Goal: Task Accomplishment & Management: Use online tool/utility

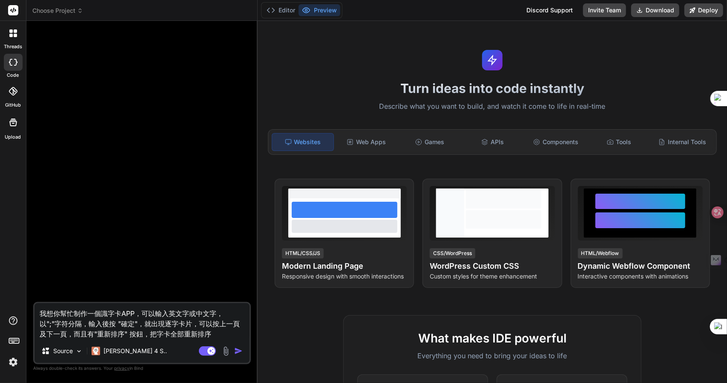
click at [64, 9] on span "Choose Project" at bounding box center [57, 10] width 51 height 9
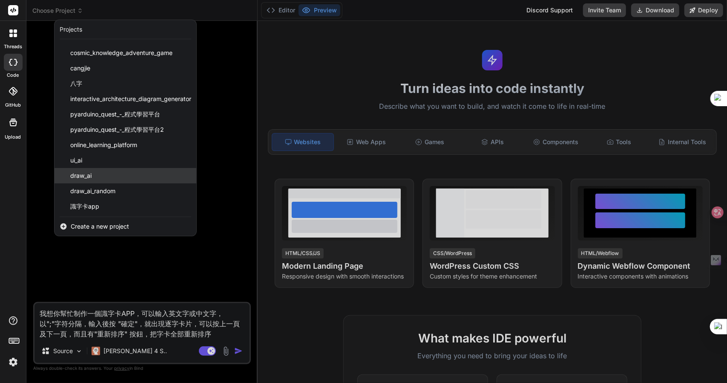
scroll to position [90, 0]
click at [107, 224] on span "Create a new project" at bounding box center [100, 226] width 58 height 9
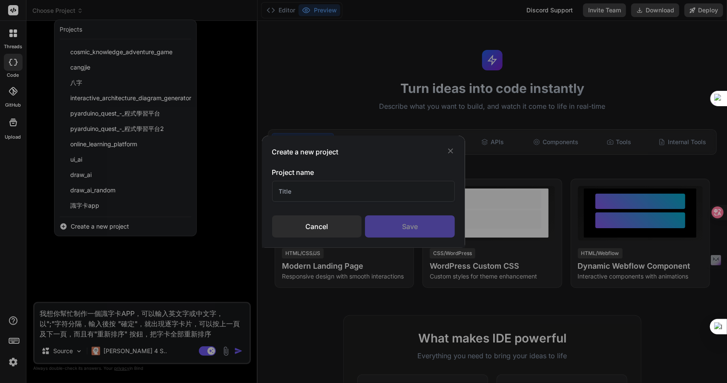
click at [353, 187] on input "text" at bounding box center [363, 191] width 183 height 21
type input "英艾詞滙"
click at [414, 217] on div "Save" at bounding box center [410, 226] width 90 height 22
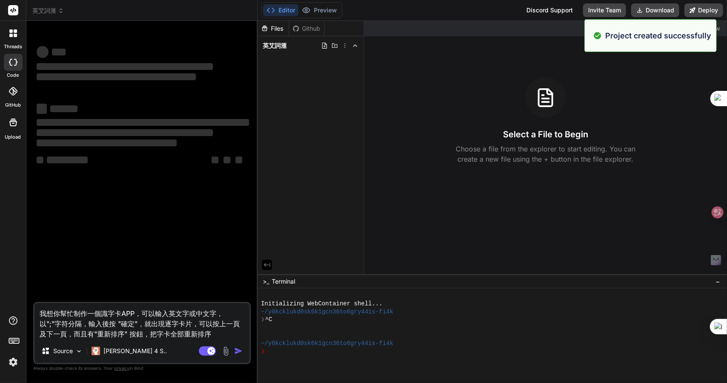
type textarea "x"
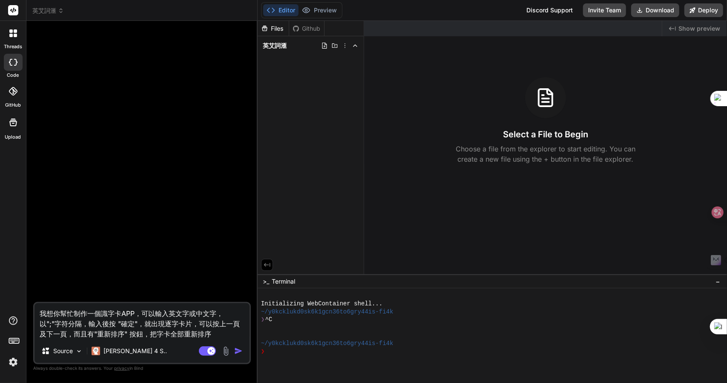
click at [137, 318] on textarea "我想你幫忙制作一個識字卡APP，可以輸入英文字或中文字，以";"字符分隔，輸入後按 "確定"，就出現逐字卡片，可以按上一頁及下一頁，而且有"重新排序" 按鈕，…" at bounding box center [142, 321] width 215 height 36
click at [200, 328] on textarea "我想你幫忙制作一個識字卡APP，可以輸入英文字或中文字，以";"字符分隔，輸入後按 "確定"，就出現逐字卡片，可以按上一頁及下一頁，而且有"重新排序" 按鈕，…" at bounding box center [142, 321] width 215 height 36
drag, startPoint x: 101, startPoint y: 311, endPoint x: 115, endPoint y: 309, distance: 13.7
click at [115, 309] on textarea "我想你幫忙制作一個識字卡APP，可以輸入英文字或中文字，以";"字符分隔，輸入後按 "確定"，就出現逐字卡片，可以按上一頁及下一頁，而且有"重新排序" 按鈕，…" at bounding box center [142, 321] width 215 height 36
type textarea "我想你幫忙制作一個卜卡APP，可以輸入英文字或中文字，以";"字符分隔，輸入後按 "確定"，就出現逐字卡片，可以按上一頁及下一頁，而且有"重新排序" 按鈕，把…"
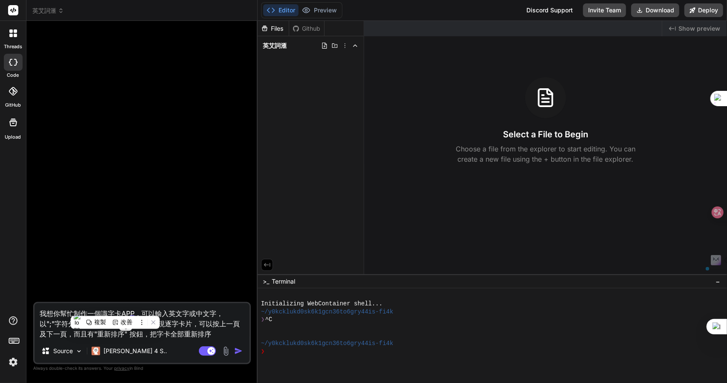
type textarea "x"
type textarea "我想你幫忙制作一個卜尸卡APP，可以輸入英文字或中文字，以";"字符分隔，輸入後按 "確定"，就出現逐字卡片，可以按上一頁及下一頁，而且有"重新排序" 按鈕，…"
type textarea "x"
type textarea "我想你幫忙制作一個卜卡APP，可以輸入英文字或中文字，以";"字符分隔，輸入後按 "確定"，就出現逐字卡片，可以按上一頁及下一頁，而且有"重新排序" 按鈕，把…"
type textarea "x"
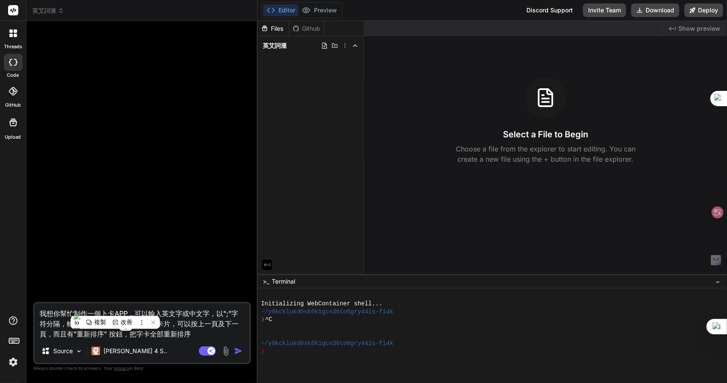
type textarea "我想你幫忙制作一個卜口卡APP，可以輸入英文字或中文字，以";"字符分隔，輸入後按 "確定"，就出現逐字卡片，可以按上一頁及下一頁，而且有"重新排序" 按鈕，…"
type textarea "x"
type textarea "我想你幫忙制作一個卜口一卡APP，可以輸入英文字或中文字，以";"字符分隔，輸入後按 "確定"，就出現逐字卡片，可以按上一頁及下一頁，而且有"重新排序" 按鈕…"
type textarea "x"
type textarea "我想你幫忙制作一個卜口一尸卡APP，可以輸入英文字或中文字，以";"字符分隔，輸入後按 "確定"，就出現逐字卡片，可以按上一頁及下一頁，而且有"重新排序" 按…"
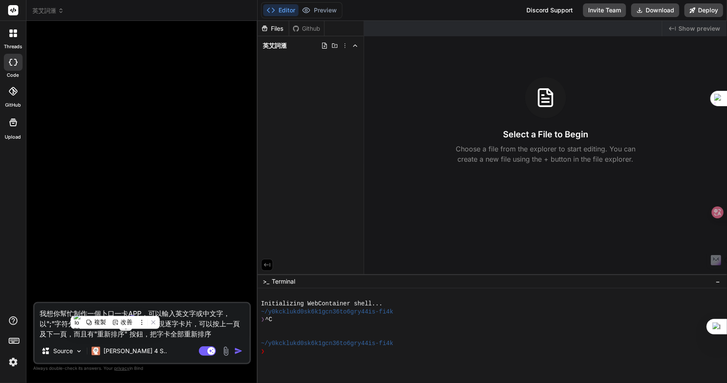
type textarea "x"
type textarea "我想你幫忙制作一個卜口一尸口卡APP，可以輸入英文字或中文字，以";"字符分隔，輸入後按 "確定"，就出現逐字卡片，可以按上一頁及下一頁，而且有"重新排序" …"
type textarea "x"
type textarea "我想你幫忙制作一個卡APP，可以輸入英文字或中文字，以";"字符分隔，輸入後按 "確定"，就出現逐字卡片，可以按上一頁及下一頁，而且有"重新排序" 按鈕，把字…"
type textarea "x"
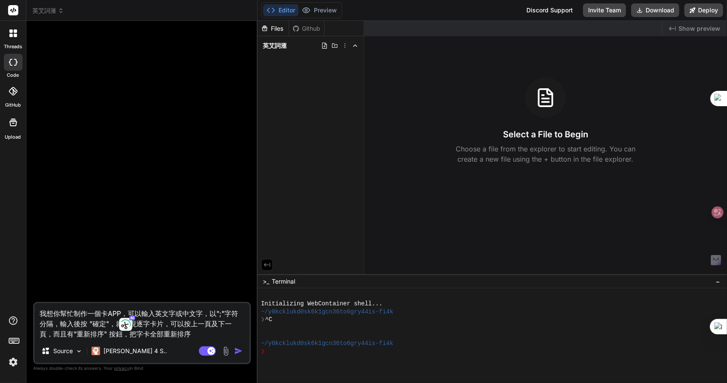
type textarea "我想你幫忙制作一個卜卡APP，可以輸入英文字或中文字，以";"字符分隔，輸入後按 "確定"，就出現逐字卡片，可以按上一頁及下一頁，而且有"重新排序" 按鈕，把…"
type textarea "x"
type textarea "我想你幫忙制作一個卜口卡APP，可以輸入英文字或中文字，以";"字符分隔，輸入後按 "確定"，就出現逐字卡片，可以按上一頁及下一頁，而且有"重新排序" 按鈕，…"
type textarea "x"
type textarea "我想你幫忙制作一個卜口尸卡APP，可以輸入英文字或中文字，以";"字符分隔，輸入後按 "確定"，就出現逐字卡片，可以按上一頁及下一頁，而且有"重新排序" 按鈕…"
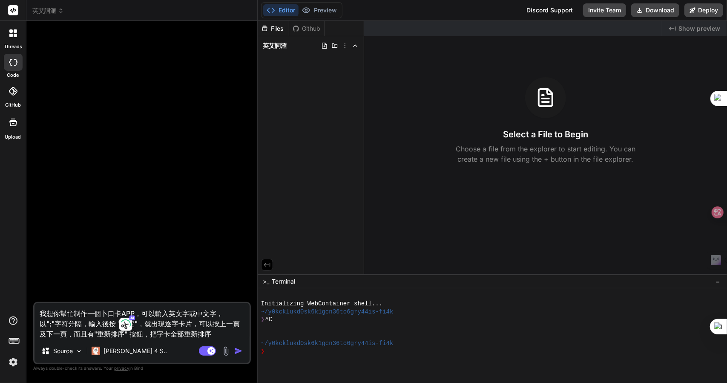
type textarea "x"
type textarea "我想你幫忙制作一個卜口尸一卡APP，可以輸入英文字或中文字，以";"字符分隔，輸入後按 "確定"，就出現逐字卡片，可以按上一頁及下一頁，而且有"重新排序" 按…"
type textarea "x"
type textarea "我想你幫忙制作一個卜口尸一口卡APP，可以輸入英文字或中文字，以";"字符分隔，輸入後按 "確定"，就出現逐字卡片，可以按上一頁及下一頁，而且有"重新排序" …"
type textarea "x"
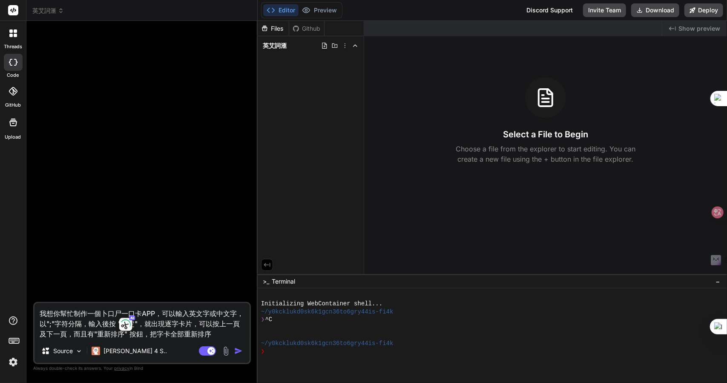
type textarea "我想你幫忙制作一個詞卡APP，可以輸入英文字或中文字，以";"字符分隔，輸入後按 "確定"，就出現逐字卡片，可以按上一頁及下一頁，而且有"重新排序" 按鈕，把…"
type textarea "x"
type textarea "我想你幫忙制作一個詞水卡APP，可以輸入英文字或中文字，以";"字符分隔，輸入後按 "確定"，就出現逐字卡片，可以按上一頁及下一頁，而且有"重新排序" 按鈕，…"
type textarea "x"
type textarea "我想你幫忙制作一個詞水人卡APP，可以輸入英文字或中文字，以";"字符分隔，輸入後按 "確定"，就出現逐字卡片，可以按上一頁及下一頁，而且有"重新排序" 按鈕…"
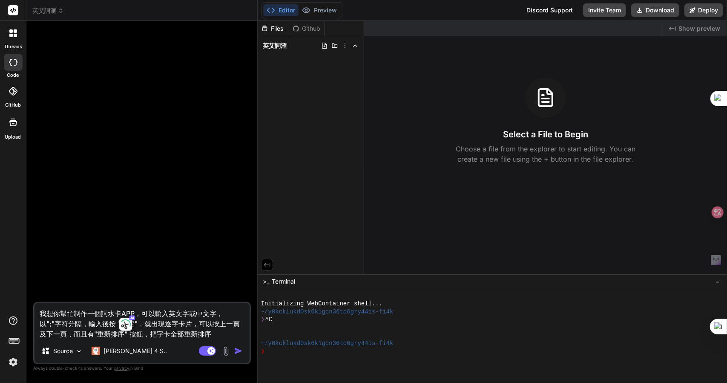
type textarea "x"
type textarea "我想你幫忙制作一個詞水人尸卡APP，可以輸入英文字或中文字，以";"字符分隔，輸入後按 "確定"，就出現逐字卡片，可以按上一頁及下一頁，而且有"重新排序" 按…"
type textarea "x"
type textarea "我想你幫忙制作一個詞水人尸土卡APP，可以輸入英文字或中文字，以";"字符分隔，輸入後按 "確定"，就出現逐字卡片，可以按上一頁及下一頁，而且有"重新排序" …"
type textarea "x"
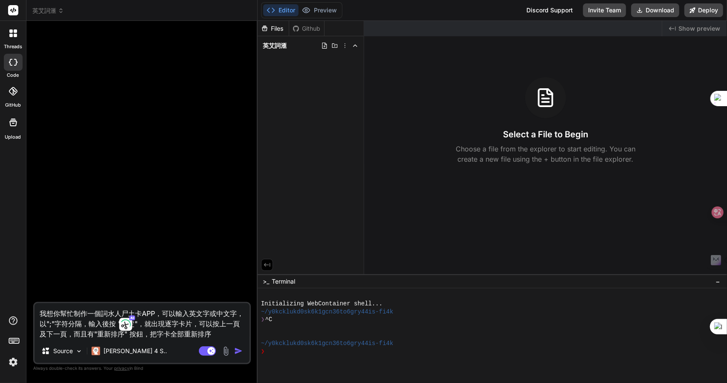
type textarea "我想你幫忙制作一個詞卡APP，可以輸入英文字或中文字，以";"字符分隔，輸入後按 "確定"，就出現逐字卡片，可以按上一頁及下一頁，而且有"重新排序" 按鈕，把…"
type textarea "x"
type textarea "我想你幫忙制作一個詞口卡APP，可以輸入英文字或中文字，以";"字符分隔，輸入後按 "確定"，就出現逐字卡片，可以按上一頁及下一頁，而且有"重新排序" 按鈕，…"
type textarea "x"
type textarea "我想你幫忙制作一個詞卡APP，可以輸入英文字或中文字，以";"字符分隔，輸入後按 "確定"，就出現逐字卡片，可以按上一頁及下一頁，而且有"重新排序" 按鈕，把…"
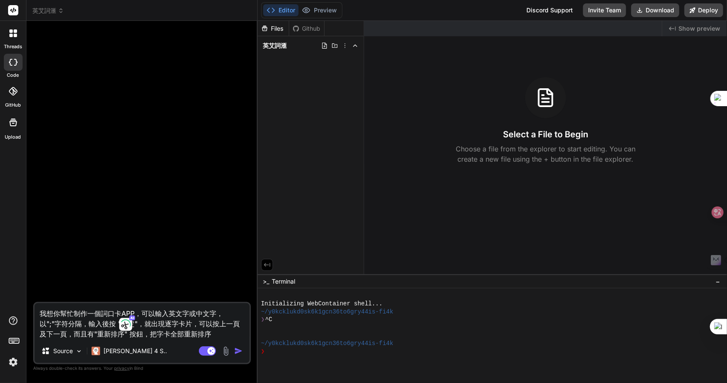
type textarea "x"
type textarea "我想你幫忙制作一個詞水卡APP，可以輸入英文字或中文字，以";"字符分隔，輸入後按 "確定"，就出現逐字卡片，可以按上一頁及下一頁，而且有"重新排序" 按鈕，…"
type textarea "x"
type textarea "我想你幫忙制作一個詞水人卡APP，可以輸入英文字或中文字，以";"字符分隔，輸入後按 "確定"，就出現逐字卡片，可以按上一頁及下一頁，而且有"重新排序" 按鈕…"
type textarea "x"
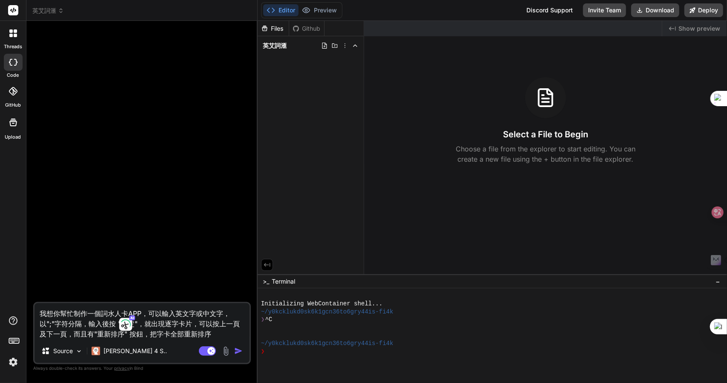
type textarea "我想你幫忙制作一個詞水人尸卡APP，可以輸入英文字或中文字，以";"字符分隔，輸入後按 "確定"，就出現逐字卡片，可以按上一頁及下一頁，而且有"重新排序" 按…"
type textarea "x"
type textarea "我想你幫忙制作一個詞水人尸土卡APP，可以輸入英文字或中文字，以";"字符分隔，輸入後按 "確定"，就出現逐字卡片，可以按上一頁及下一頁，而且有"重新排序" …"
type textarea "x"
type textarea "我想你幫忙制作一個詞卡APP，可以輸入英文字或中文字，以";"字符分隔，輸入後按 "確定"，就出現逐字卡片，可以按上一頁及下一頁，而且有"重新排序" 按鈕，把…"
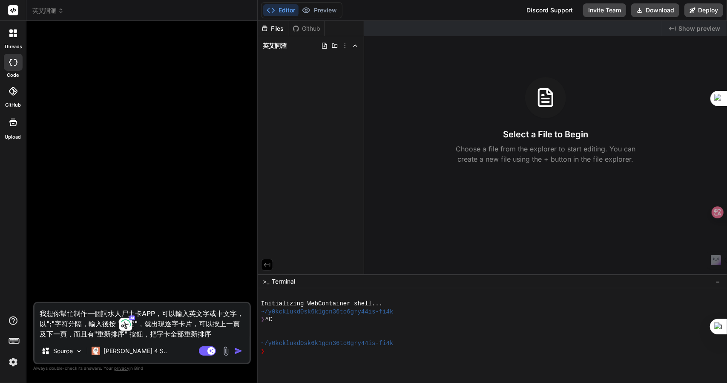
type textarea "x"
type textarea "我想你幫忙制作一個詞水卡APP，可以輸入英文字或中文字，以";"字符分隔，輸入後按 "確定"，就出現逐字卡片，可以按上一頁及下一頁，而且有"重新排序" 按鈕，…"
type textarea "x"
type textarea "我想你幫忙制作一個詞水尸卡APP，可以輸入英文字或中文字，以";"字符分隔，輸入後按 "確定"，就出現逐字卡片，可以按上一頁及下一頁，而且有"重新排序" 按鈕…"
type textarea "x"
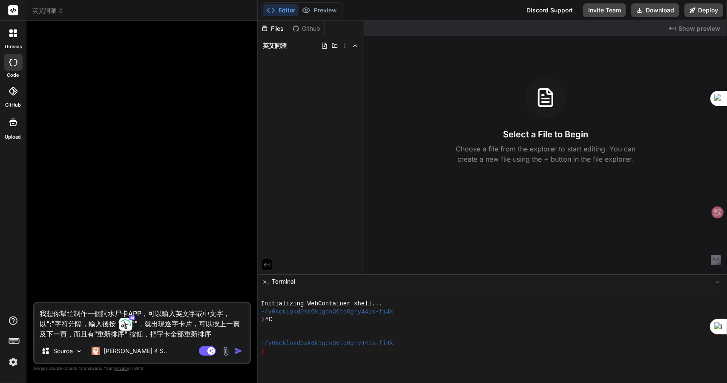
type textarea "我想你幫忙制作一個詞水尸人卡APP，可以輸入英文字或中文字，以";"字符分隔，輸入後按 "確定"，就出現逐字卡片，可以按上一頁及下一頁，而且有"重新排序" 按…"
type textarea "x"
type textarea "我想你幫忙制作一個詞水尸人土卡APP，可以輸入英文字或中文字，以";"字符分隔，輸入後按 "確定"，就出現逐字卡片，可以按上一頁及下一頁，而且有"重新排序" …"
type textarea "x"
type textarea "我想你幫忙制作一個詞滙卡APP，可以輸入英文字或中文字，以";"字符分隔，輸入後按 "確定"，就出現逐字卡片，可以按上一頁及下一頁，而且有"重新排序" 按鈕，…"
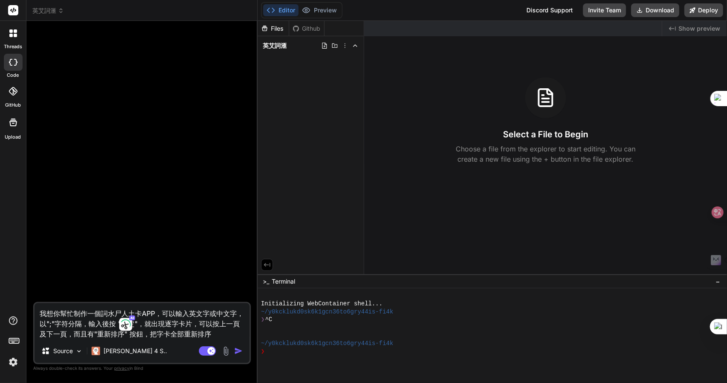
type textarea "x"
type textarea "我想你幫忙制作一個詞滙APP，可以輸入英文字或中文字，以";"字符分隔，輸入後按 "確定"，就出現逐字卡片，可以按上一頁及下一頁，而且有"重新排序" 按鈕，把…"
type textarea "x"
type textarea "我想你幫忙制作一個詞滙0APP，可以輸入英文字或中文字，以";"字符分隔，輸入後按 "確定"，就出現逐字卡片，可以按上一頁及下一頁，而且有"重新排序" 按鈕，…"
type textarea "x"
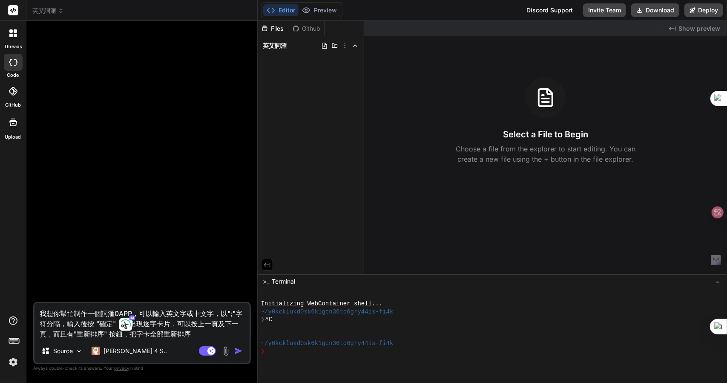
type textarea "我想你幫忙制作一個詞滙00APP，可以輸入英文字或中文字，以";"字符分隔，輸入後按 "確定"，就出現逐字卡片，可以按上一頁及下一頁，而且有"重新排序" 按鈕…"
type textarea "x"
type textarea "我想你幫忙制作一個詞滙0APP，可以輸入英文字或中文字，以";"字符分隔，輸入後按 "確定"，就出現逐字卡片，可以按上一頁及下一頁，而且有"重新排序" 按鈕，…"
type textarea "x"
type textarea "我想你幫忙制作一個詞滙APP，可以輸入英文字或中文字，以";"字符分隔，輸入後按 "確定"，就出現逐字卡片，可以按上一頁及下一頁，而且有"重新排序" 按鈕，把…"
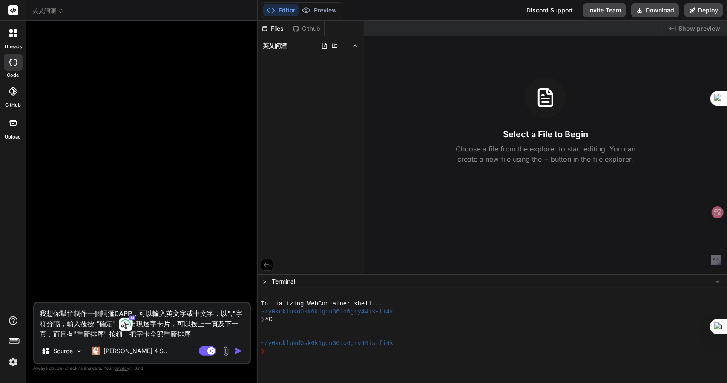
type textarea "x"
type textarea "我想你幫忙制作一個詞滙APP，可以輸入英文字或中文字"
type textarea "x"
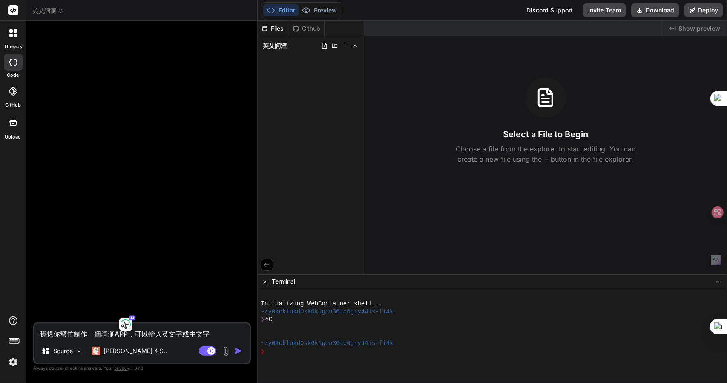
type textarea "我想你幫忙制作一個詞滙APP，可以輸入英文字或中文字Z"
type textarea "x"
type textarea "我想你幫忙制作一個詞滙APP，可以輸入英文字或中文字Z難"
type textarea "x"
type textarea "我想你幫忙制作一個詞滙APP，可以輸入英文字或中文字Z難日"
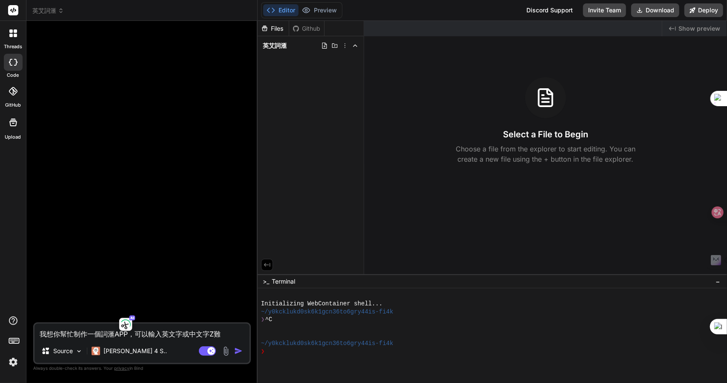
type textarea "x"
type textarea "我想你幫忙制作一個詞滙APP，可以輸入英文字或中文字Z難日月"
type textarea "x"
type textarea "我想你幫忙制作一個詞滙APP，可以輸入英文字或中文字，"
type textarea "x"
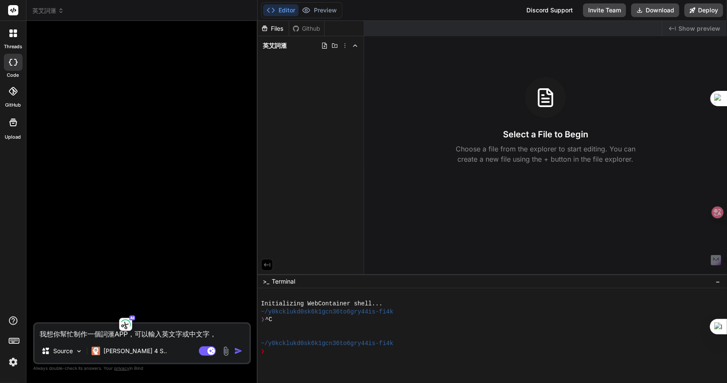
type textarea "我想你幫忙制作一個詞滙APP，可以輸入英文字或中文字，一"
type textarea "x"
type textarea "我想你幫忙制作一個詞滙APP，可以輸入英文字或中文字，一月"
type textarea "x"
type textarea "我想你幫忙制作一個詞滙APP，可以輸入英文字或中文字，一月中"
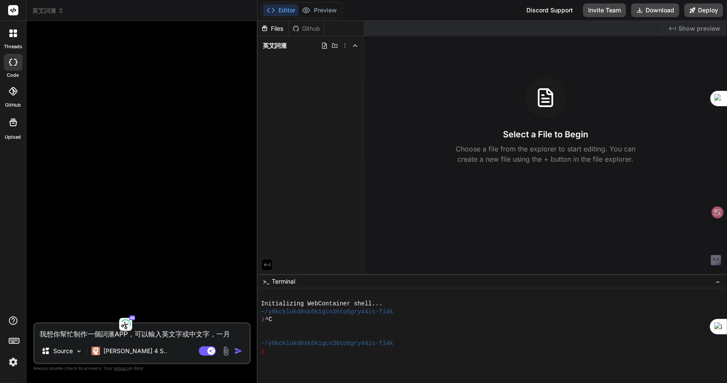
type textarea "x"
type textarea "我想你幫忙制作一個詞滙APP，可以輸入英文字或中文字，一月中中"
type textarea "x"
type textarea "我想你幫忙制作一個詞滙APP，可以輸入英文字或中文字，而"
type textarea "x"
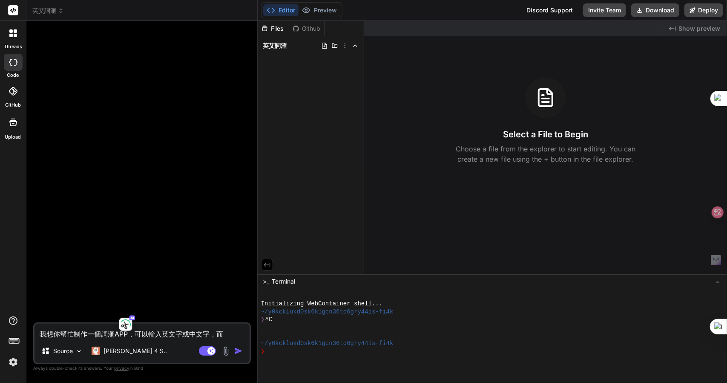
type textarea "我想你幫忙制作一個詞滙APP，可以輸入英文字或中文字，而大"
type textarea "x"
type textarea "我想你幫忙制作一個詞滙APP，可以輸入英文字或中文字，而大月"
type textarea "x"
type textarea "我想你幫忙制作一個詞滙APP，可以輸入英文字或中文字，而有"
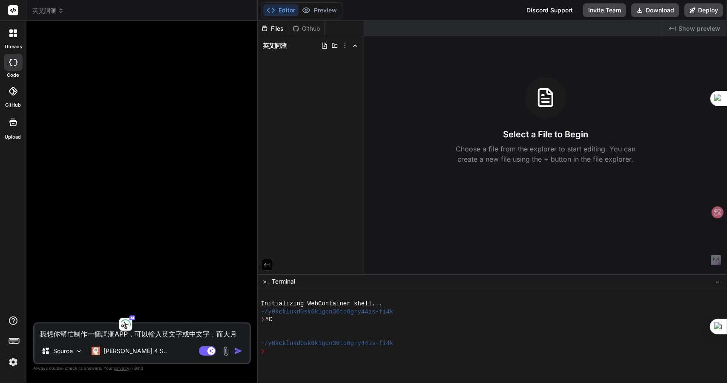
type textarea "x"
type textarea "我想你幫忙制作一個詞滙APP，可以水輸入英文字或中文字，而有"
type textarea "x"
type textarea "我想你幫忙制作一個詞滙APP，可以水尸輸入英文字或中文字，而有"
type textarea "x"
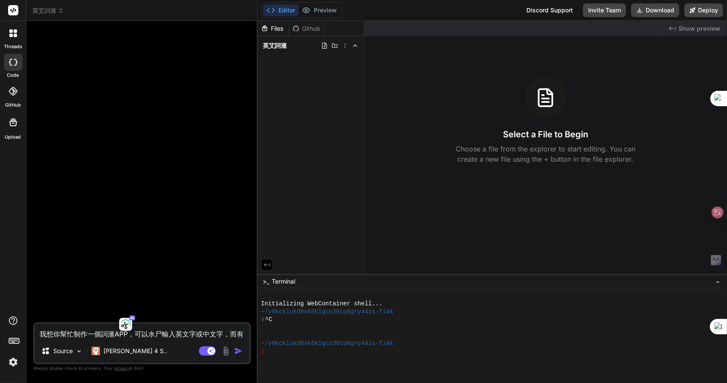
type textarea "我想你幫忙制作一個詞滙APP，可以水尸人輸入英文字或中文字，而有"
type textarea "x"
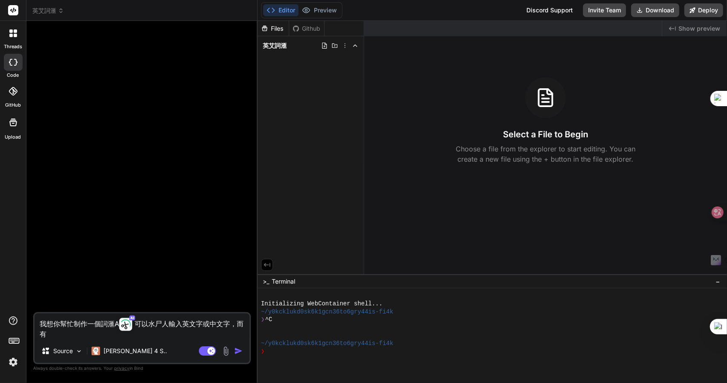
type textarea "我想你幫忙制作一個詞滙APP，可以水尸人土輸入英文字或中文字，而有"
type textarea "x"
type textarea "我想你幫忙制作一個詞滙APP，可以滙輸入英文字或中文字，而有"
type textarea "x"
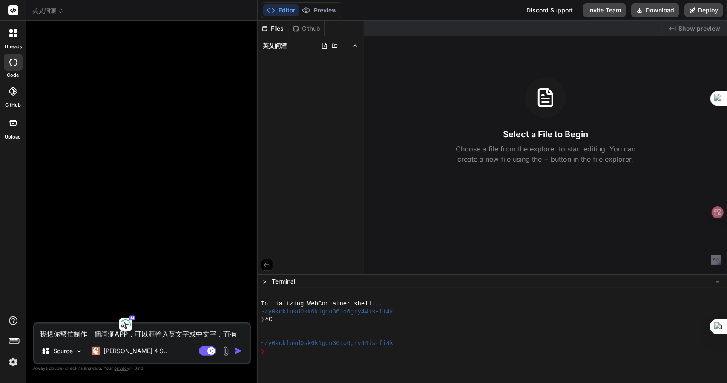
type textarea "我想你幫忙制作一個詞滙APP，可以[DEMOGRAPHIC_DATA]人輸入英文字或中文字，而有"
type textarea "x"
type textarea "我想你幫忙制作一個詞滙APP，可以滙人竹輸入英文字或中文字，而有"
type textarea "x"
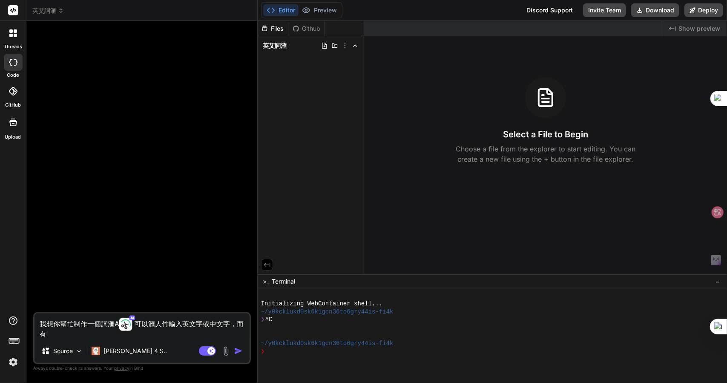
type textarea "我想你幫忙制作一個詞滙APP，可以滙入輸入英文字或中文字，而有"
type textarea "x"
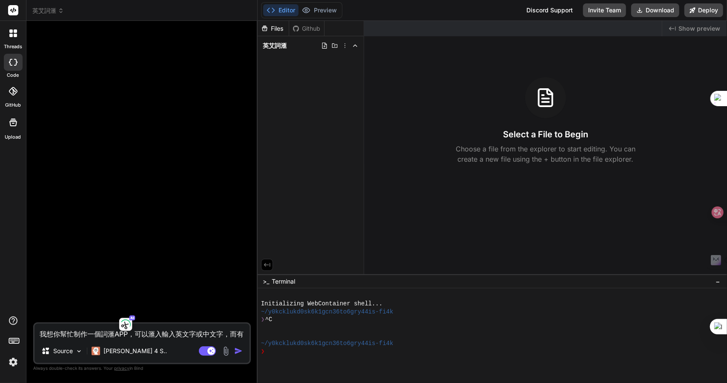
type textarea "我想你幫忙制作一個詞滙APP，可以滙入W輸入英文字或中文字，而有"
type textarea "x"
type textarea "我想你幫忙制作一個詞滙APP，可以滙入WO輸入英文字或中文字，而有"
type textarea "x"
type textarea "我想你幫忙制作一個詞滙APP，可以滙入WOR輸入英文字或中文字，而有"
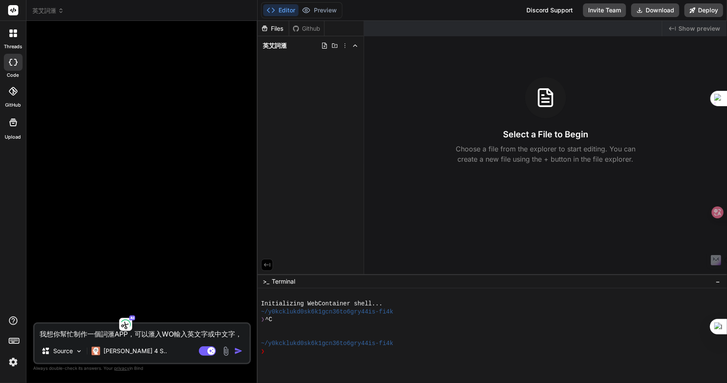
type textarea "x"
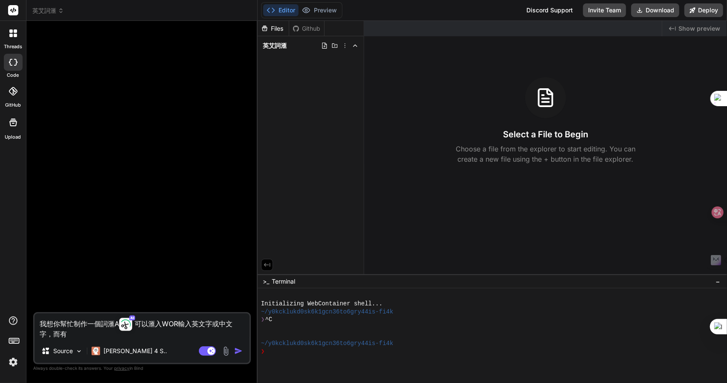
type textarea "我想你幫忙制作一個詞滙APP，可以滙入WORD輸入英文字或中文字，而有"
type textarea "x"
type textarea "我想你幫忙制作一個詞滙APP，可以滙入WORD木輸入英文字或中文字，而有"
type textarea "x"
type textarea "我想你幫忙制作一個詞滙APP，可以滙入WORD木火輸入英文字或中文字，而有"
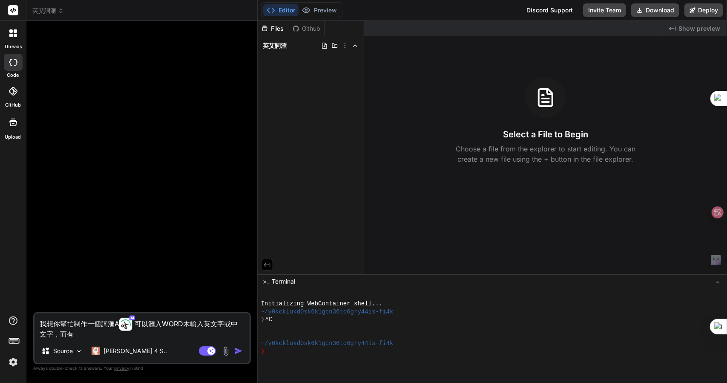
type textarea "x"
type textarea "我想你幫忙制作一個詞滙APP，可以滙入WORD木火月輸入英文字或中文字，而有"
type textarea "x"
type textarea "我想你幫忙制作一個詞滙APP，可以滙入WORD木火月田輸入英文字或中文字，而有"
type textarea "x"
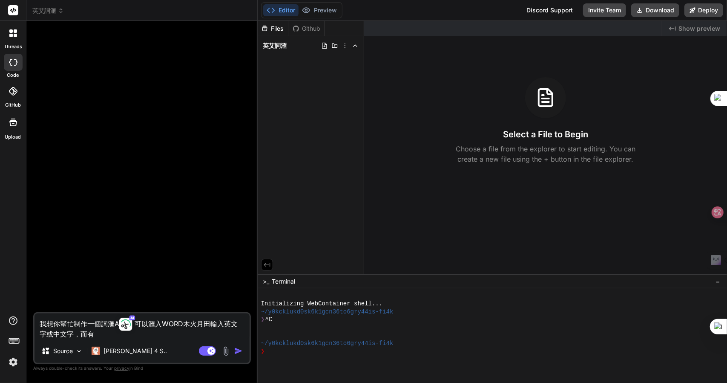
type textarea "我想你幫忙制作一個詞滙APP，可以滙入WORD檔輸入英文字或中文字，而有"
type textarea "x"
type textarea "我想你幫忙制作一個詞滙APP，可以滙入WORD檔Z輸入英文字或中文字，而有"
type textarea "x"
type textarea "我想你幫忙制作一個詞滙APP，可以滙入WORD檔Z難輸入英文字或中文字，而有"
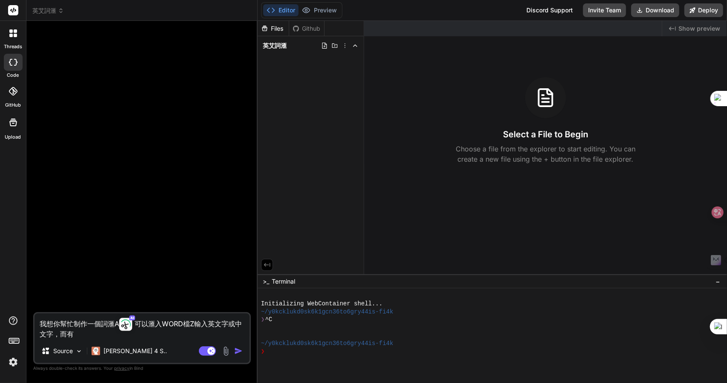
type textarea "x"
type textarea "我想你幫忙制作一個詞滙APP，可以滙入WORD檔Z難日輸入英文字或中文字，而有"
type textarea "x"
type textarea "我想你幫忙制作一個詞滙APP，可以滙入WORD檔Z難日月輸入英文字或中文字，而有"
type textarea "x"
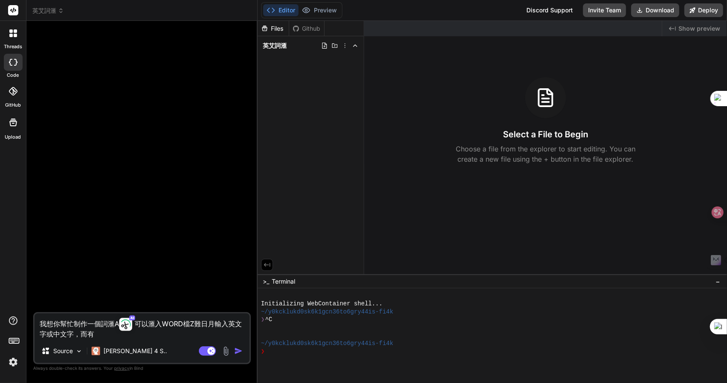
type textarea "我想你幫忙制作一個詞滙APP，可以滙入WORD檔，輸入英文字或中文字，而有"
type textarea "x"
type textarea "我想你幫忙制作一個詞滙APP，可以滙入WORD檔，戈輸入英文字或中文字，而有"
type textarea "x"
type textarea "我想你幫忙制作一個詞滙APP，可以滙入WORD檔，戈口輸入英文字或中文字，而有"
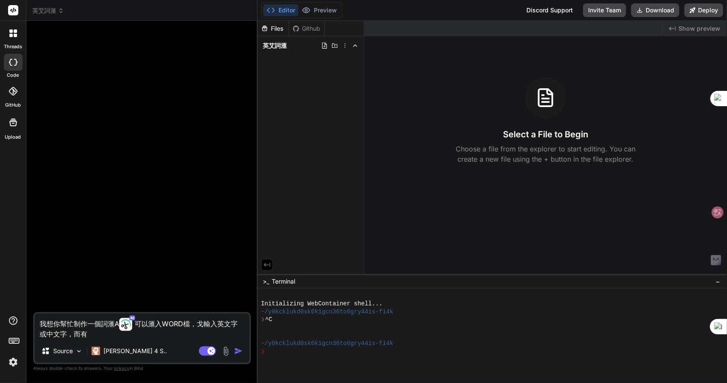
type textarea "x"
type textarea "我想你幫忙制作一個詞滙APP，可以滙入WORD檔，戈口一輸入英文字或中文字，而有"
type textarea "x"
type textarea "我想你幫忙制作一個詞滙APP，可以滙入WORD檔，或輸入英文字或中文字，而有"
type textarea "x"
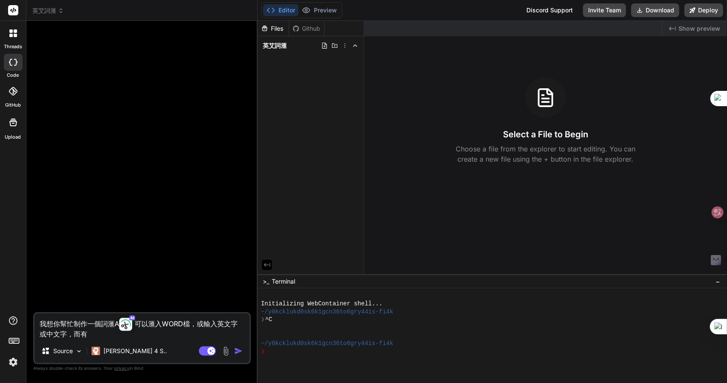
type textarea "我想你幫忙制作一個詞滙APP，可以滙入WORD檔，或輸入英文字或中文字，而"
type textarea "x"
type textarea "我想你幫忙制作一個詞滙APP，可以滙入WORD檔，或輸入英文字或中文字，而水"
type textarea "x"
type textarea "我想你幫忙制作一個詞滙APP，可以滙入WORD檔，或輸入英文字或中文字，而水尸"
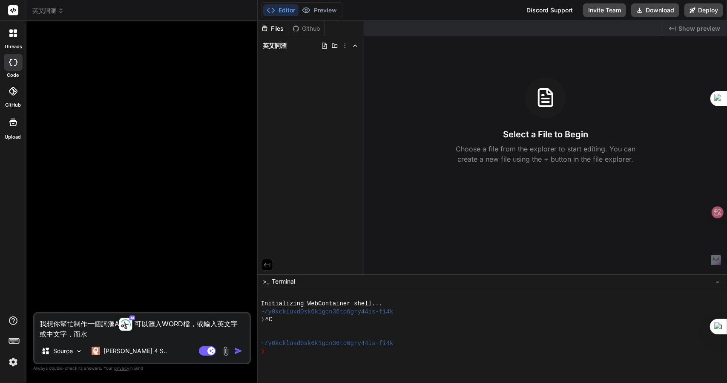
type textarea "x"
type textarea "我想你幫忙制作一個詞滙APP，可以滙入WORD檔，或輸入英文字或中文字，而水尸人"
type textarea "x"
type textarea "我想你幫忙制作一個詞滙APP，可以滙入WORD檔，或輸入英文字或中文字，而水尸人土"
type textarea "x"
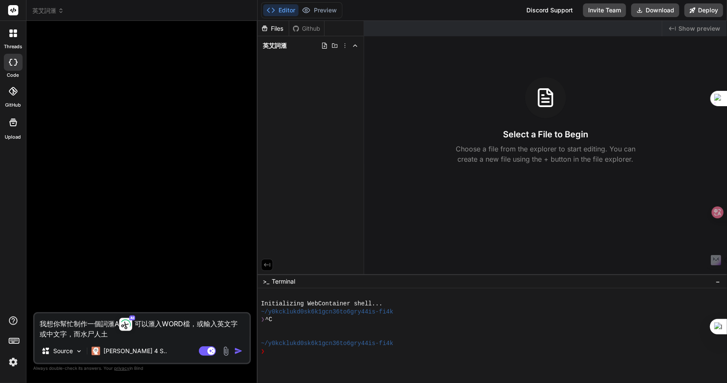
type textarea "我想你幫忙制作一個詞滙APP，可以滙入WORD檔，或輸入英文字或中文字，而滙"
type textarea "x"
type textarea "我想你幫忙制作一個詞滙APP，可以滙入WORD檔，或輸入英文字或中文字，而[DEMOGRAPHIC_DATA]人"
type textarea "x"
type textarea "我想你幫忙制作一個詞滙APP，可以滙入WORD檔，或輸入英文字或中文字，而滙人竹"
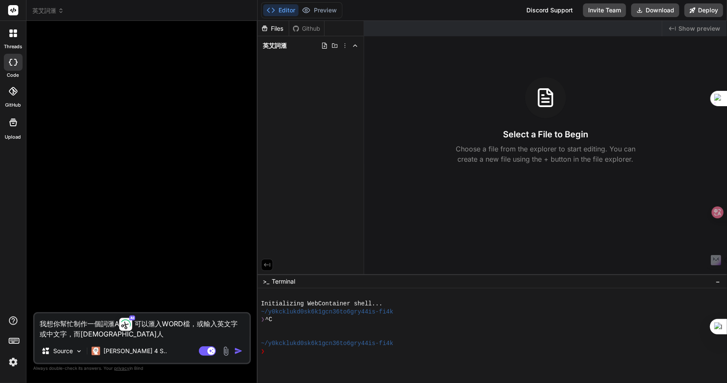
type textarea "x"
type textarea "我想你幫忙制作一個詞滙APP，可以滙入WORD檔，或輸入英文字或中文字，而滙入"
type textarea "x"
type textarea "我想你幫忙制作一個詞滙APP，可以滙入WORD檔，或輸入英文字或中文字，而滙入戈"
type textarea "x"
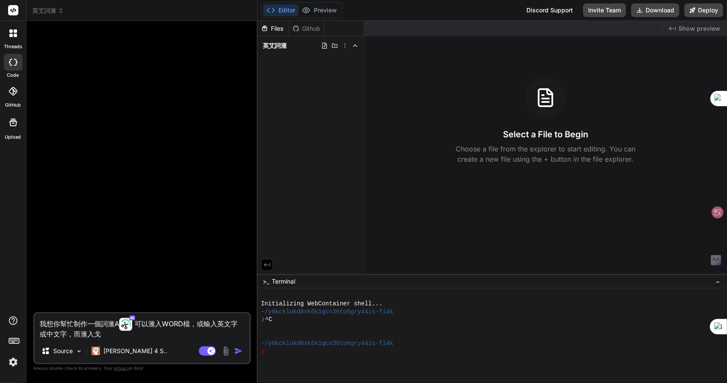
type textarea "我想你幫忙制作一個詞滙APP，可以滙入WORD檔，或輸入英文字或中文字，而滙入戈水"
type textarea "x"
type textarea "我想你幫忙制作一個詞滙APP，可以滙入WORD檔，或輸入英文字或中文字，而滙入戈"
type textarea "x"
type textarea "我想你幫忙制作一個詞滙APP，可以滙入WORD檔，或輸入英文字或中文字，而滙入戈口"
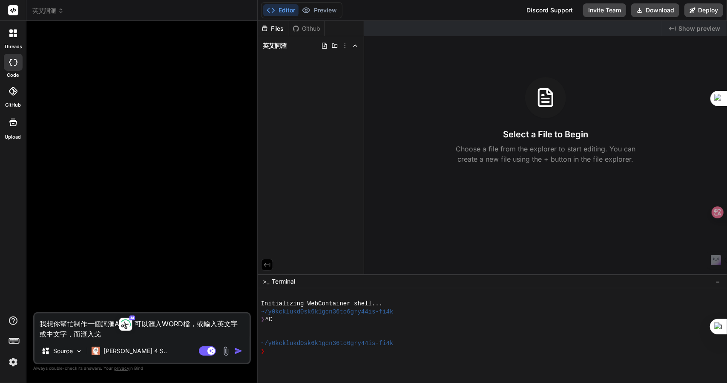
type textarea "x"
type textarea "我想你幫忙制作一個詞滙APP，可以滙入WORD檔，或輸入英文字或中文字，而滙入戈口一"
type textarea "x"
type textarea "我想你幫忙制作一個詞滙APP，可以滙入WORD檔，或輸入英文字或中文字，而滙入或"
type textarea "x"
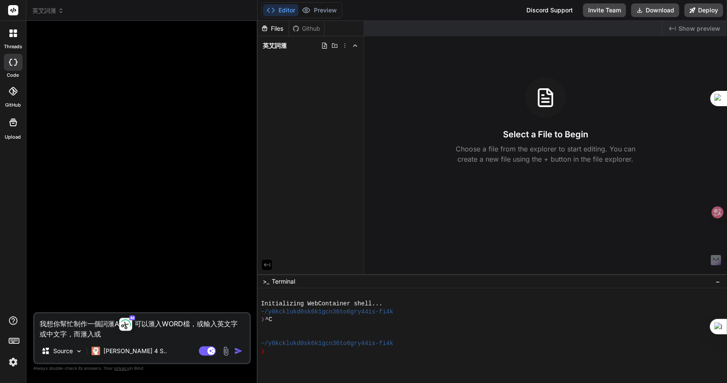
type textarea "我想你幫忙制作一個詞滙APP，可以滙入WORD檔，或輸入英文字或中文字，而滙入或十"
type textarea "x"
type textarea "我想你幫忙制作一個詞滙APP，可以滙入WORD檔，或輸入英文字或中文字，而滙入或十十"
type textarea "x"
type textarea "我想你幫忙制作一個詞滙APP，可以滙入WORD檔，或輸入英文字或中文字，而滙入或十十人"
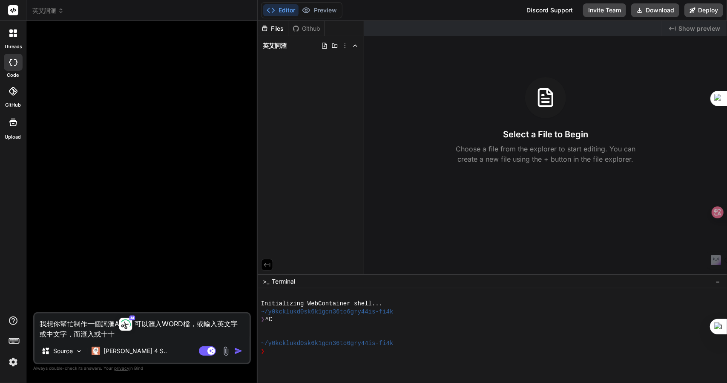
type textarea "x"
type textarea "我想你幫忙制作一個詞滙APP，可以滙入WORD檔，或輸入英文字或中文字，而滙入或十十人一"
type textarea "x"
type textarea "我想你幫忙制作一個詞滙APP，可以滙入WORD檔，或輸入英文字或中文字，而滙入或十十人一弓"
type textarea "x"
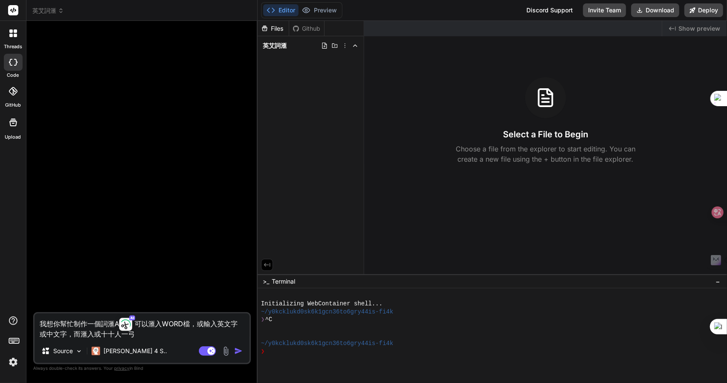
type textarea "我想你幫忙制作一個詞滙APP，可以滙入WORD檔，或輸入英文字或中文字，而滙入或輸"
type textarea "x"
type textarea "我想你幫忙制作一個詞滙APP，可以滙入WORD檔，或輸入英文字或中文字，而滙入或輸人"
type textarea "x"
type textarea "我想你幫忙制作一個詞滙APP，可以滙入WORD檔，或輸入英文字或中文字，而滙入或輸人竹"
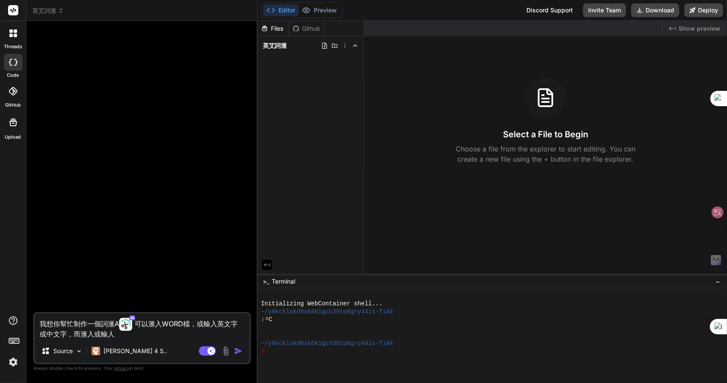
type textarea "x"
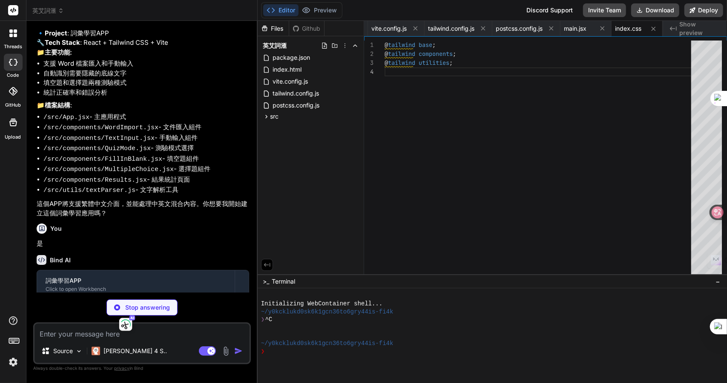
scroll to position [0, 159]
